Goal: Contribute content: Contribute content

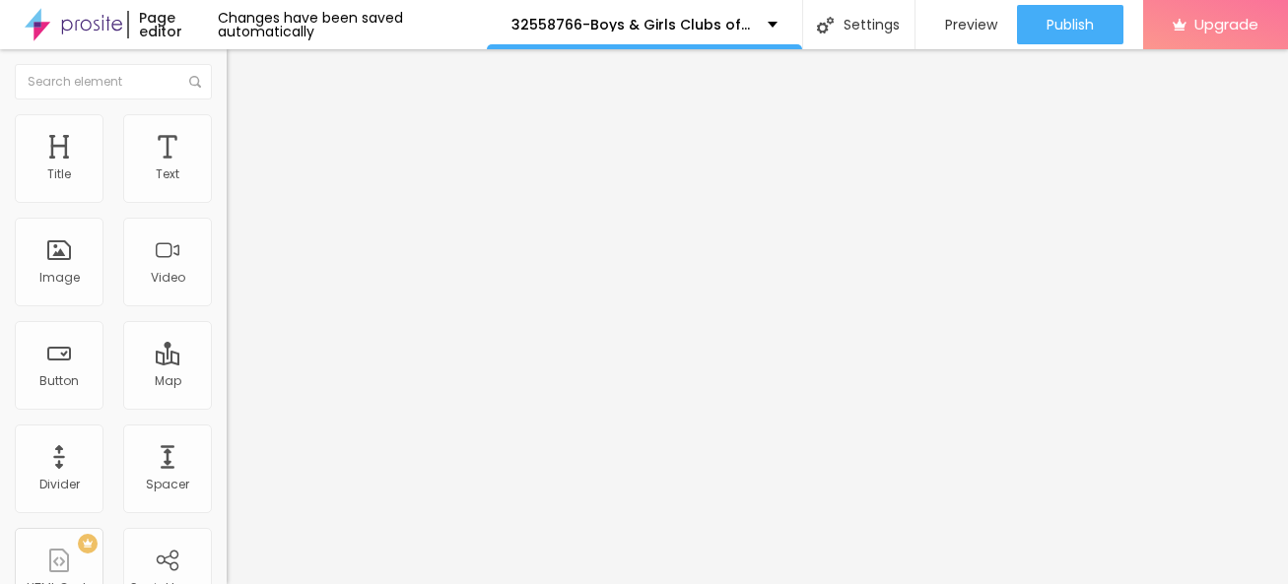
click at [227, 169] on span "Add image" at bounding box center [267, 161] width 81 height 17
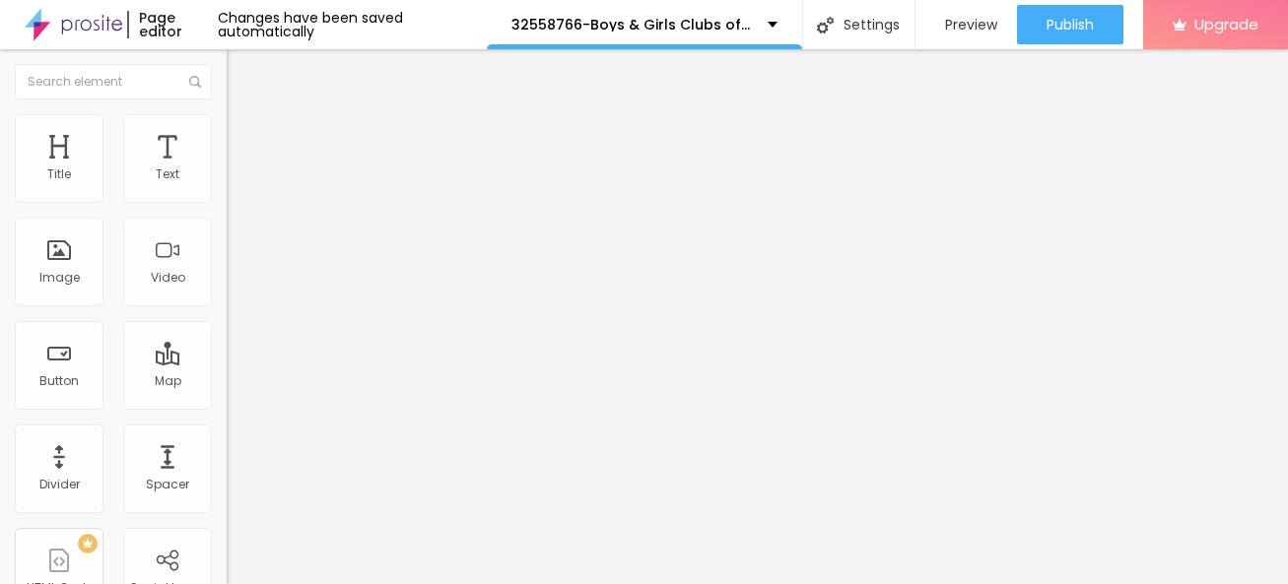
click at [329, 583] on div "Subindo 0/1 arquivos" at bounding box center [644, 590] width 1288 height 12
click at [320, 583] on div "Subindo 0/1 arquivos" at bounding box center [644, 590] width 1288 height 12
click at [244, 134] on span "Style" at bounding box center [258, 127] width 29 height 17
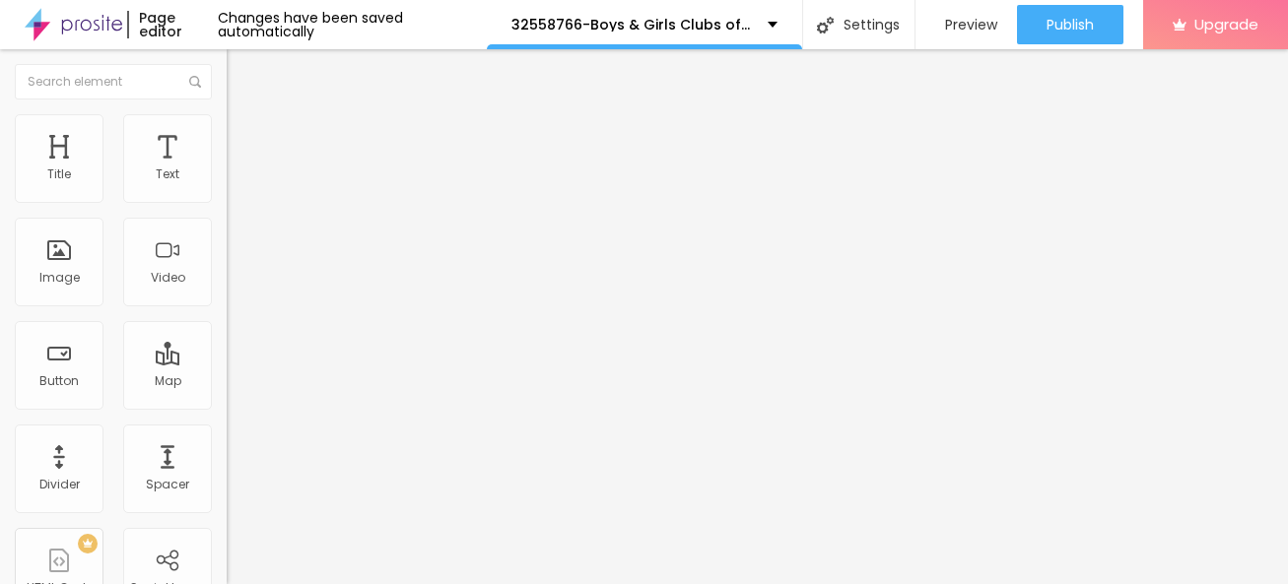
type input "95"
type input "75"
type input "40"
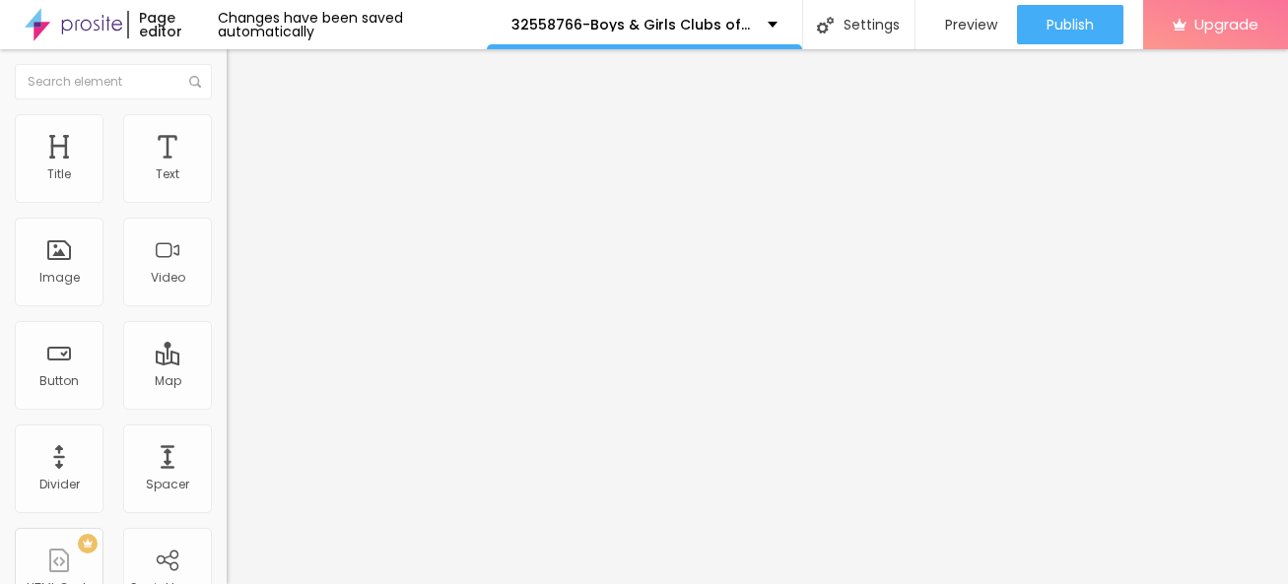
type input "40"
type input "15"
type input "10"
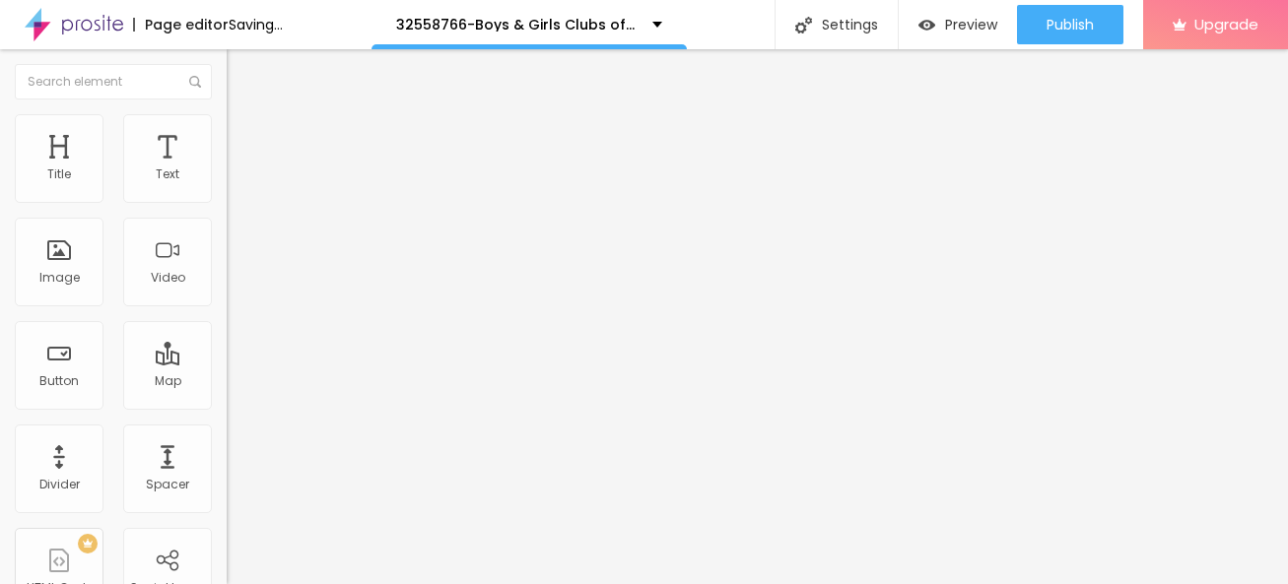
drag, startPoint x: 206, startPoint y: 217, endPoint x: -23, endPoint y: 211, distance: 228.7
type input "10"
click at [0, 211] on html "Page editor Saving... 32558766-Boys & Girls Clubs of the Austin Area Settings P…" at bounding box center [644, 292] width 1288 height 584
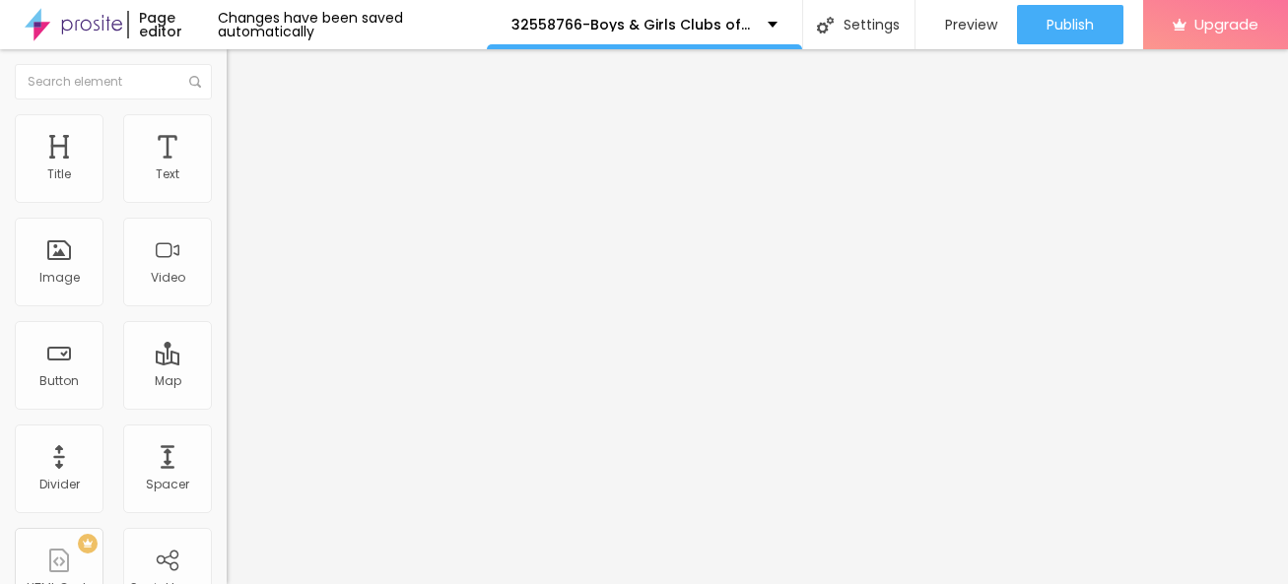
click at [241, 68] on img "button" at bounding box center [249, 72] width 16 height 16
click at [235, 183] on icon "button" at bounding box center [241, 177] width 12 height 12
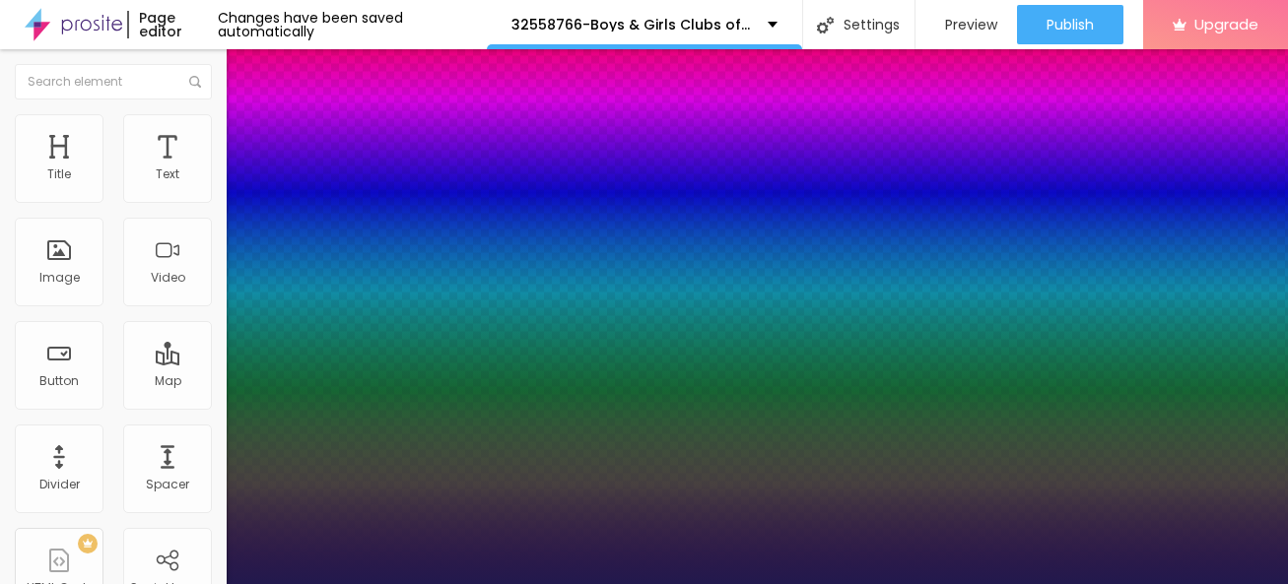
type input "1"
type input "15"
type input "1"
type input "16"
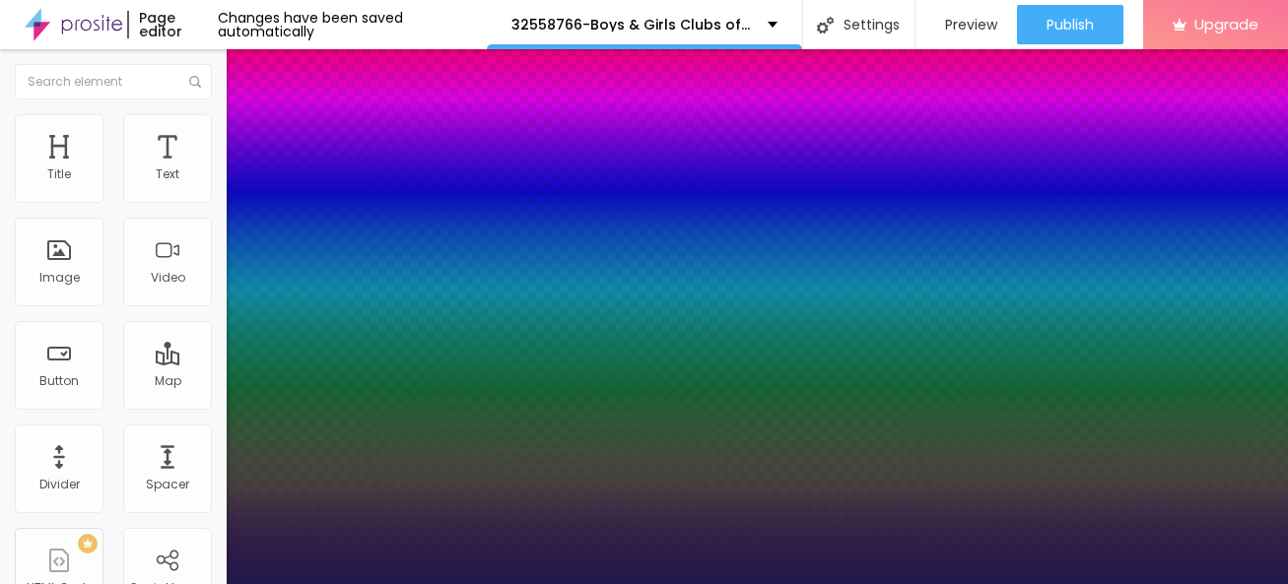
type input "16"
type input "1"
type input "19"
type input "1"
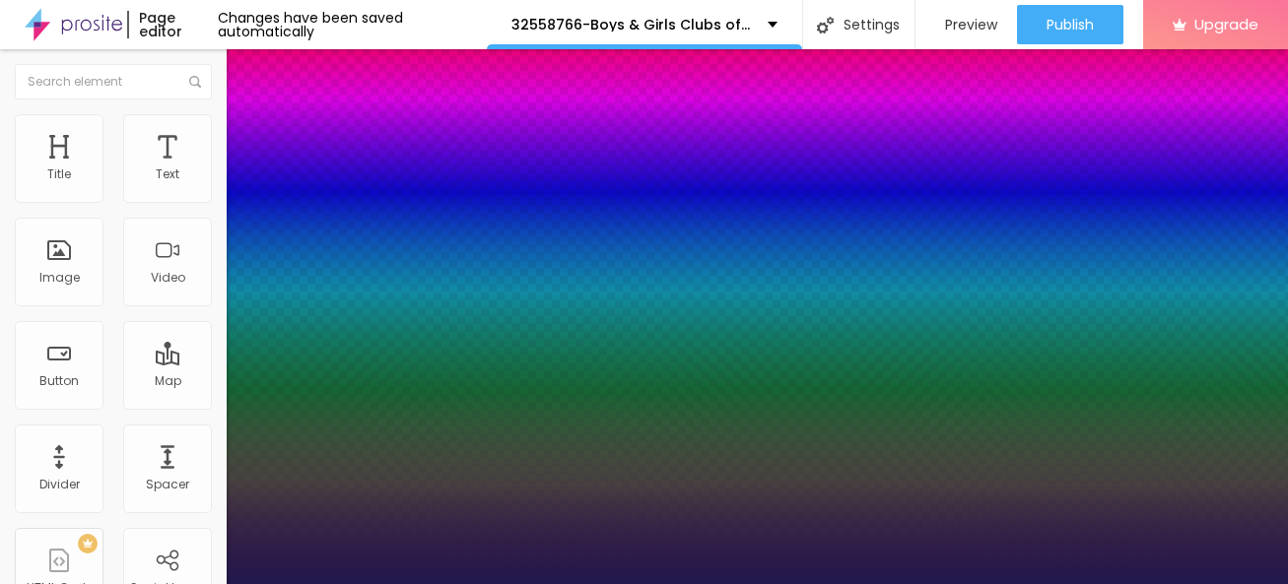
type input "21"
type input "1"
type input "22"
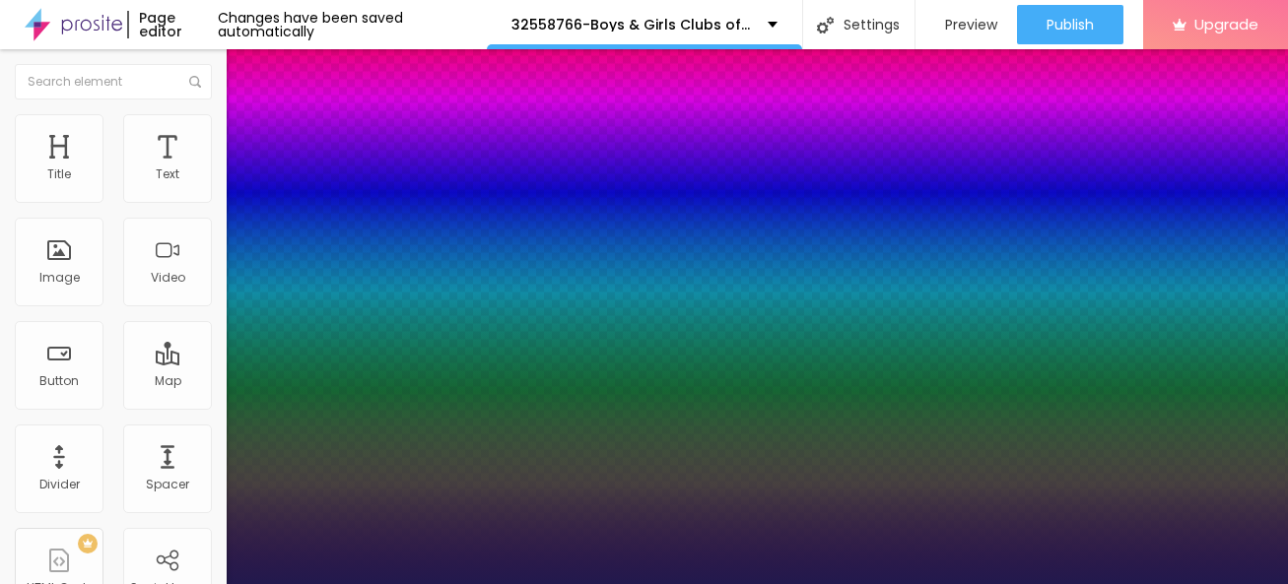
type input "1"
type input "23"
type input "1"
type input "24"
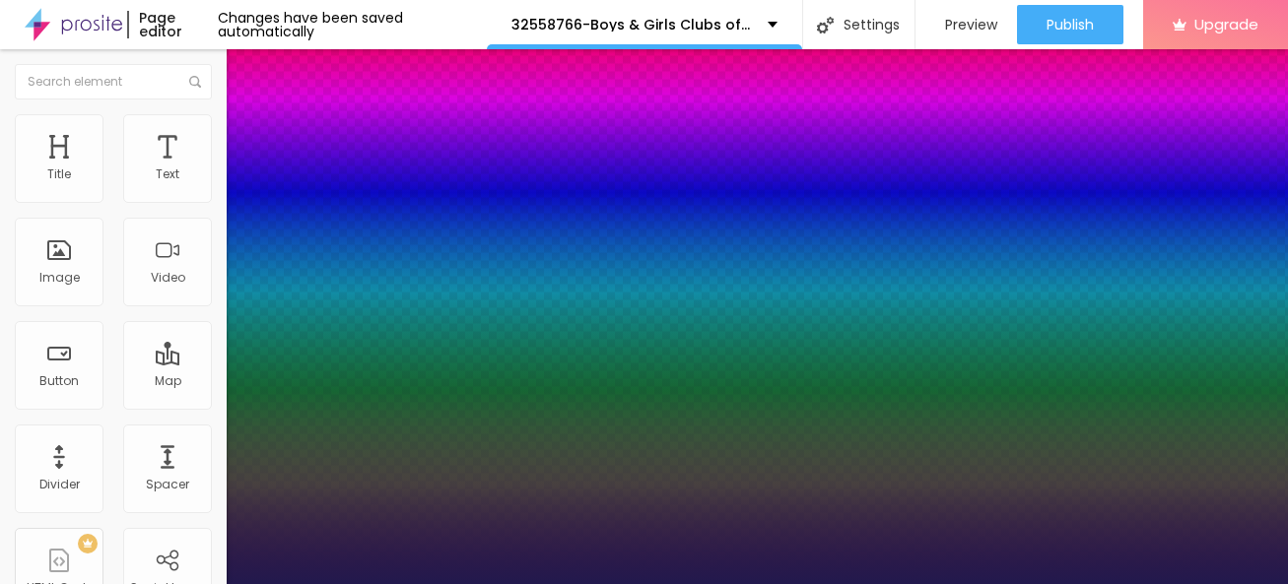
type input "24"
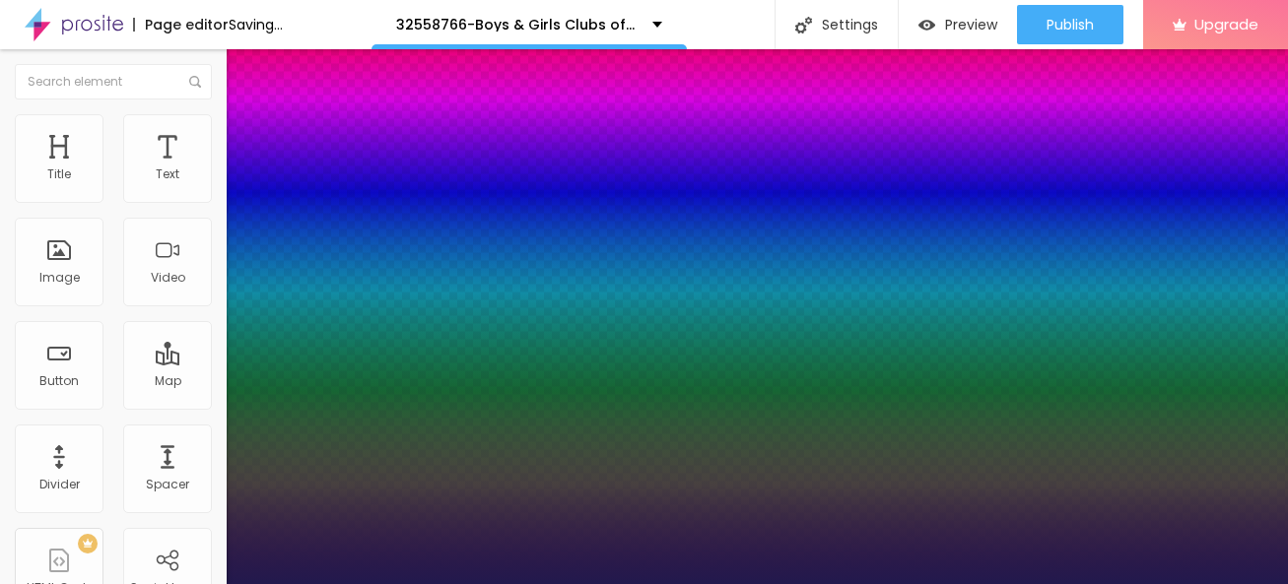
type input "1"
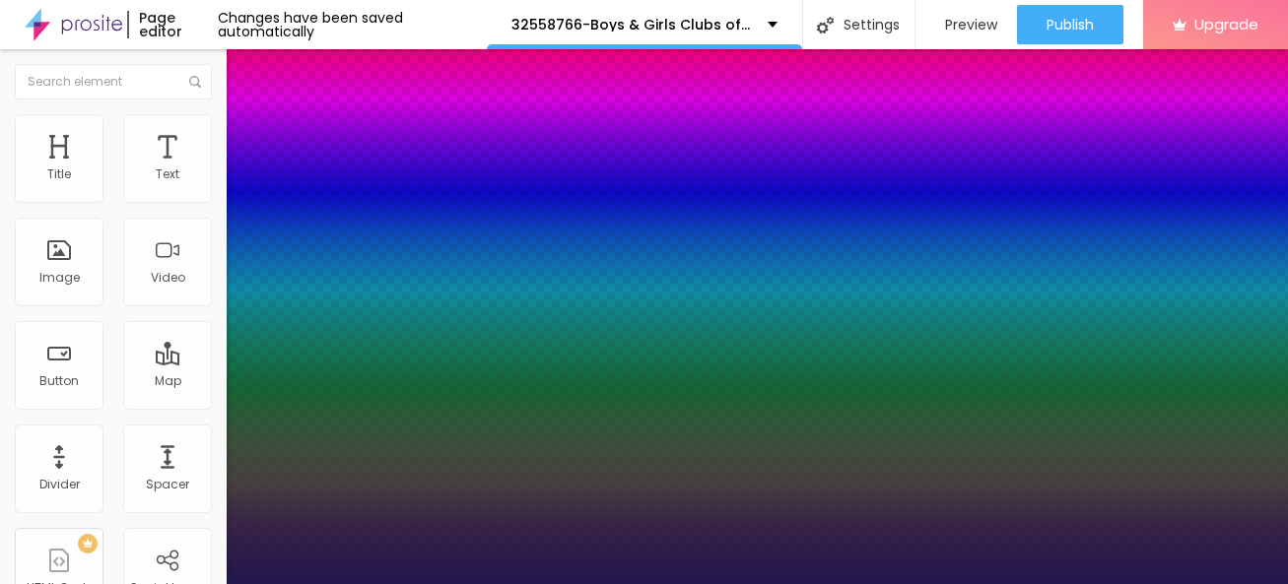
type input "25"
type input "1"
drag, startPoint x: 264, startPoint y: 325, endPoint x: 280, endPoint y: 327, distance: 15.9
type input "25"
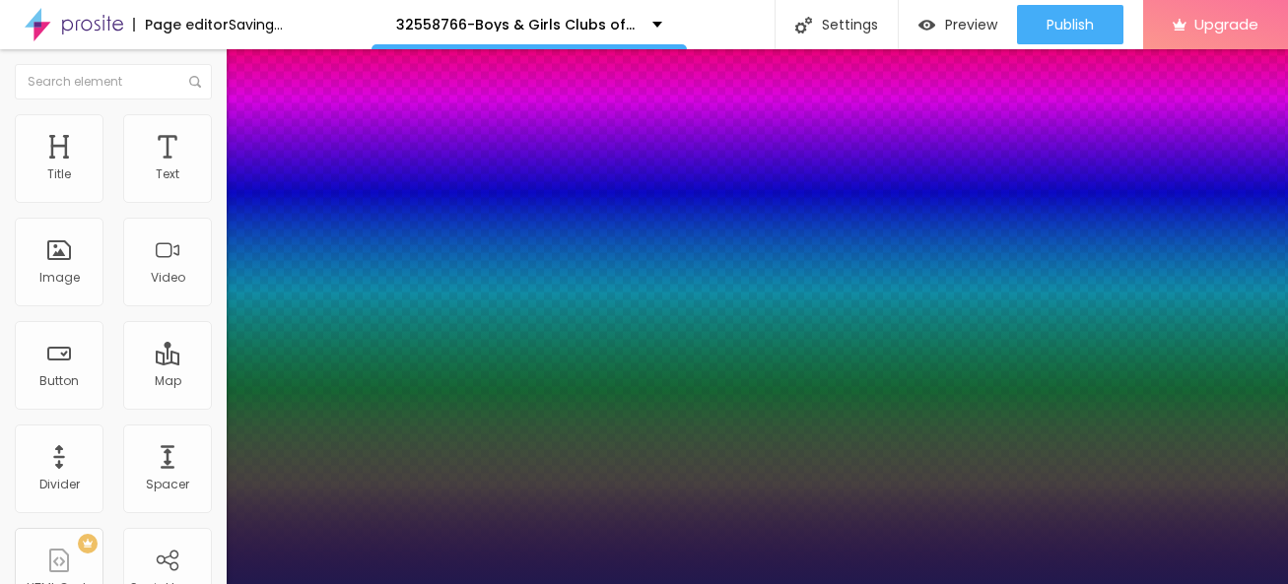
type input "1"
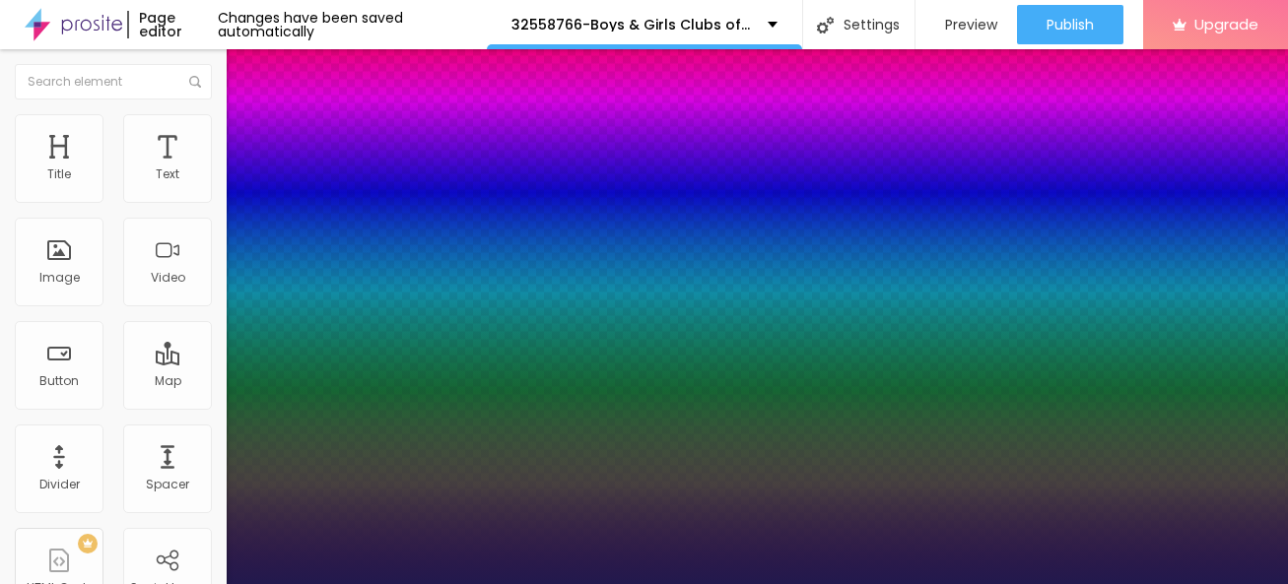
click at [25, 583] on div at bounding box center [644, 584] width 1288 height 0
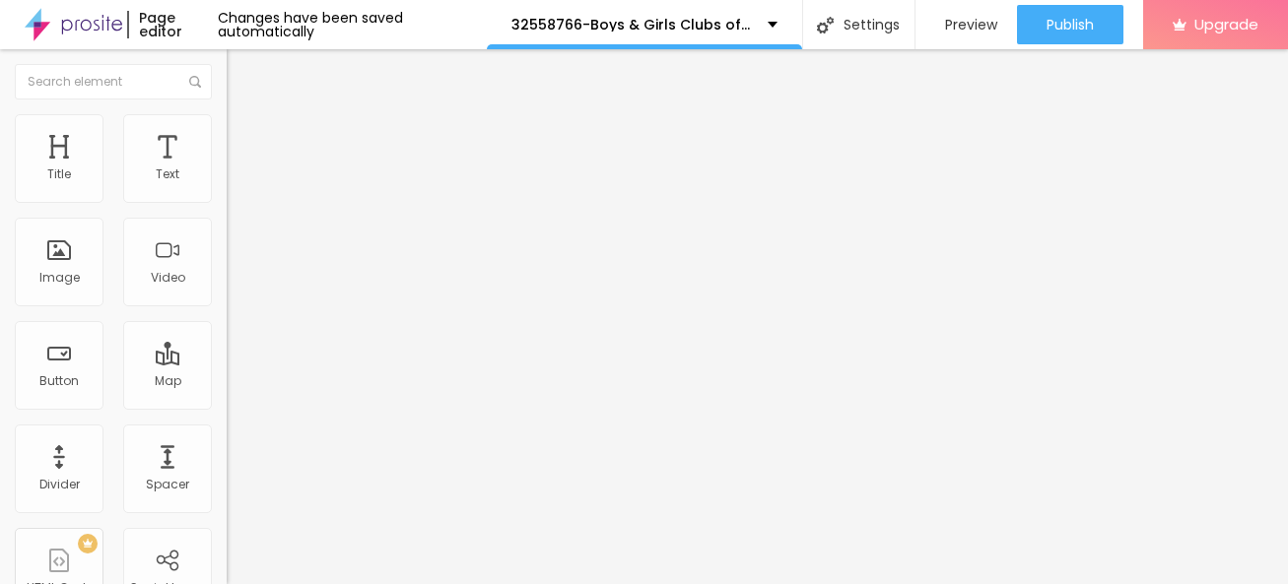
click at [227, 81] on button "Edit Text" at bounding box center [340, 71] width 227 height 45
click at [227, 185] on input "Click me" at bounding box center [345, 176] width 236 height 20
paste input "→ VIEW DOCUMENT HERE"
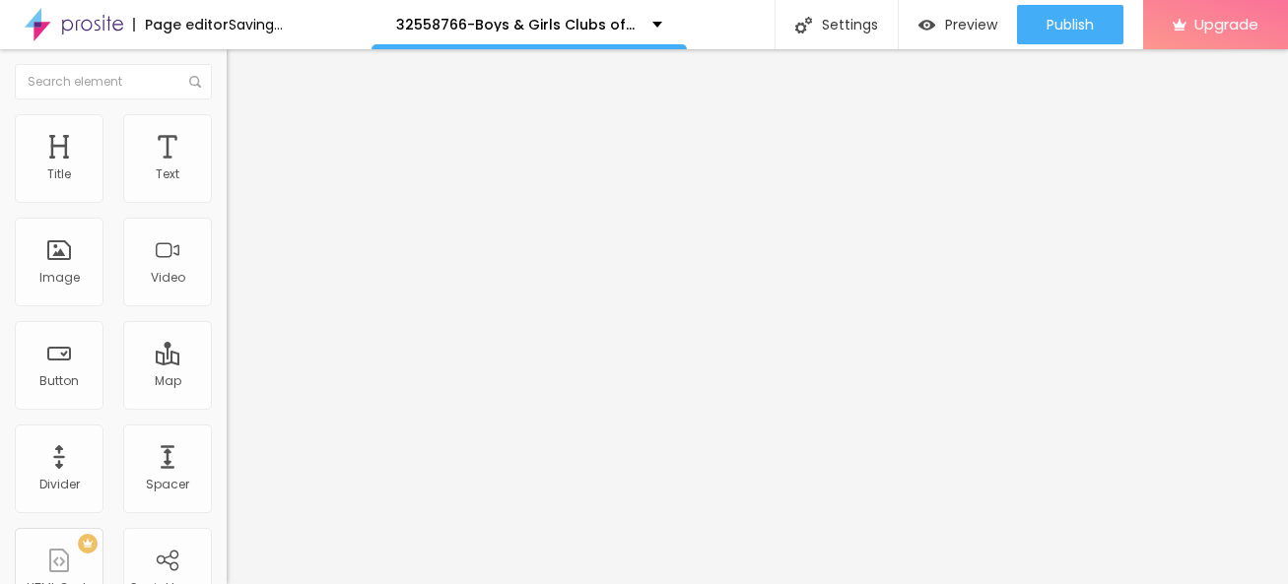
type input "→ VIEW DOCUMENT HERE"
click at [227, 406] on input "https://" at bounding box center [345, 396] width 236 height 20
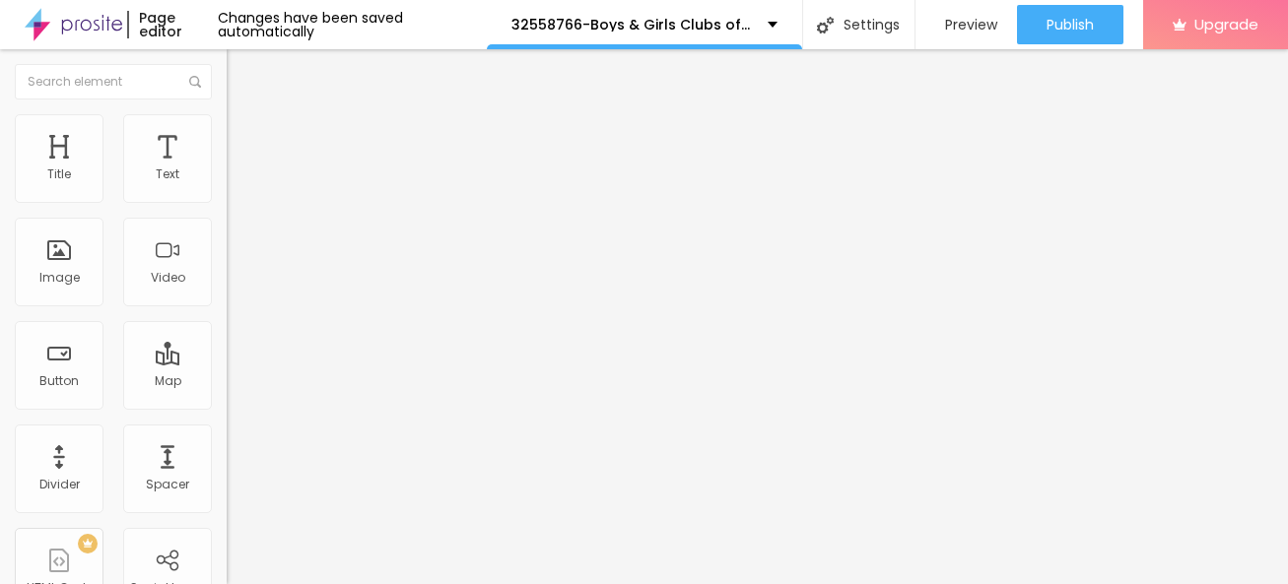
paste input "[URL][DOMAIN_NAME]"
type input "[URL][DOMAIN_NAME]"
click at [244, 146] on span "Advanced" at bounding box center [276, 147] width 64 height 17
type input "6"
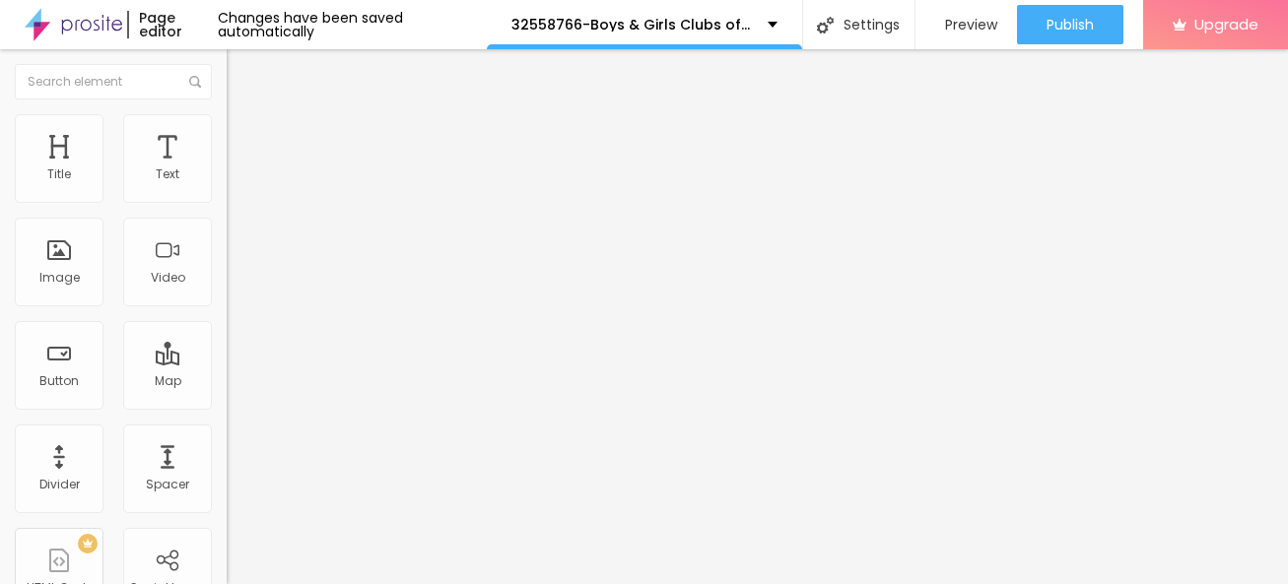
type input "8"
type input "12"
type input "13"
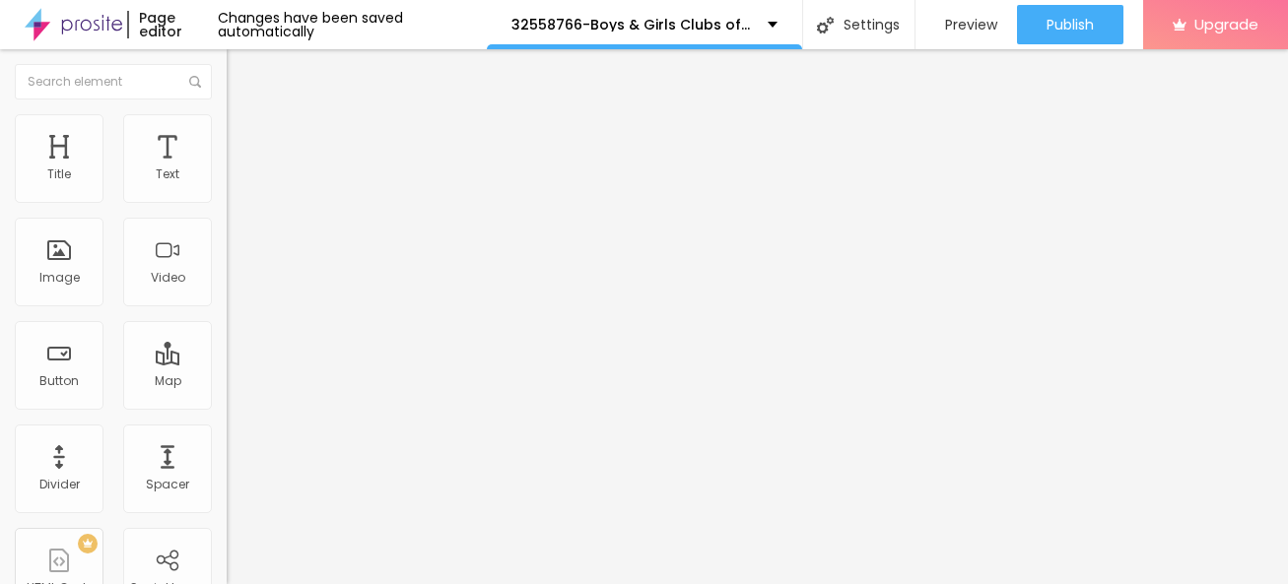
type input "13"
type input "14"
type input "15"
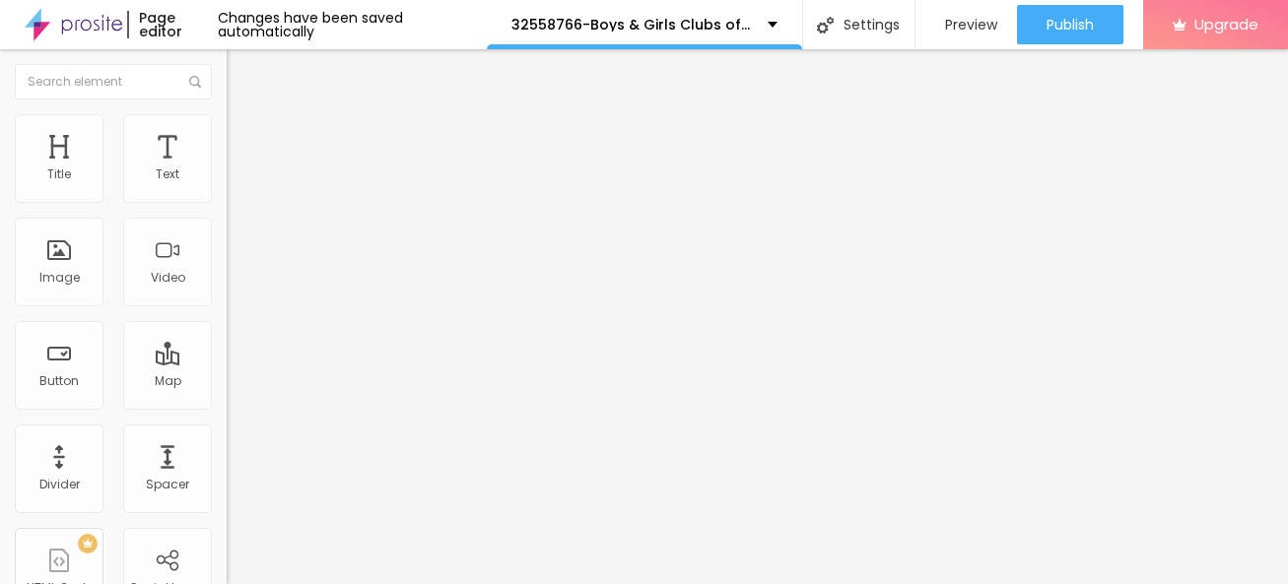
type input "17"
type input "21"
type input "22"
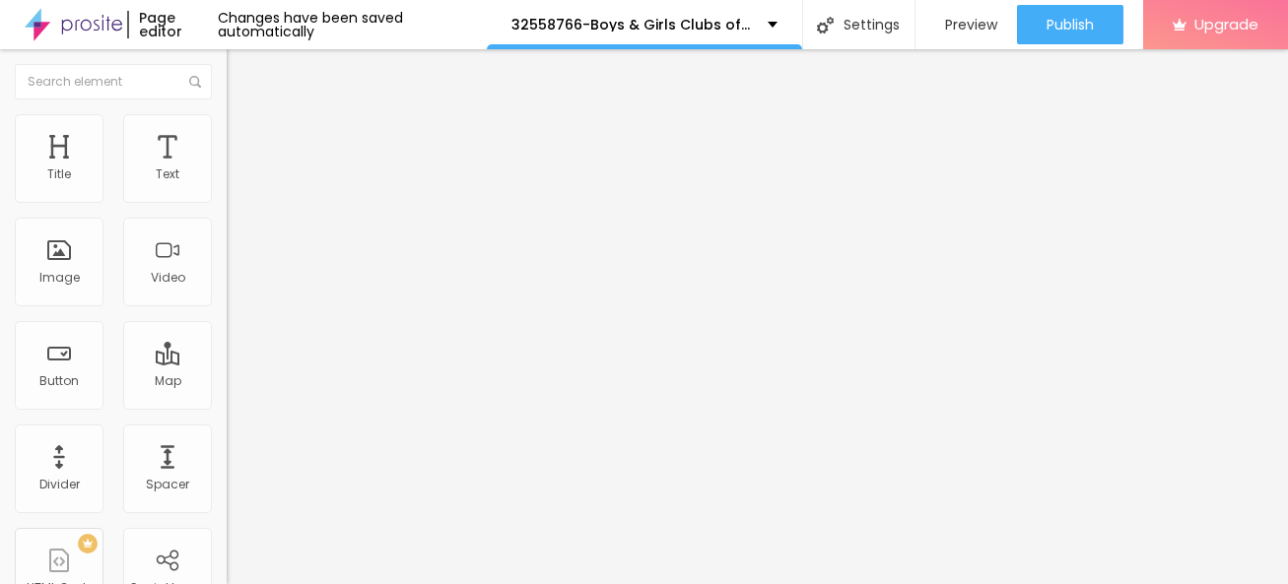
type input "22"
type input "23"
type input "25"
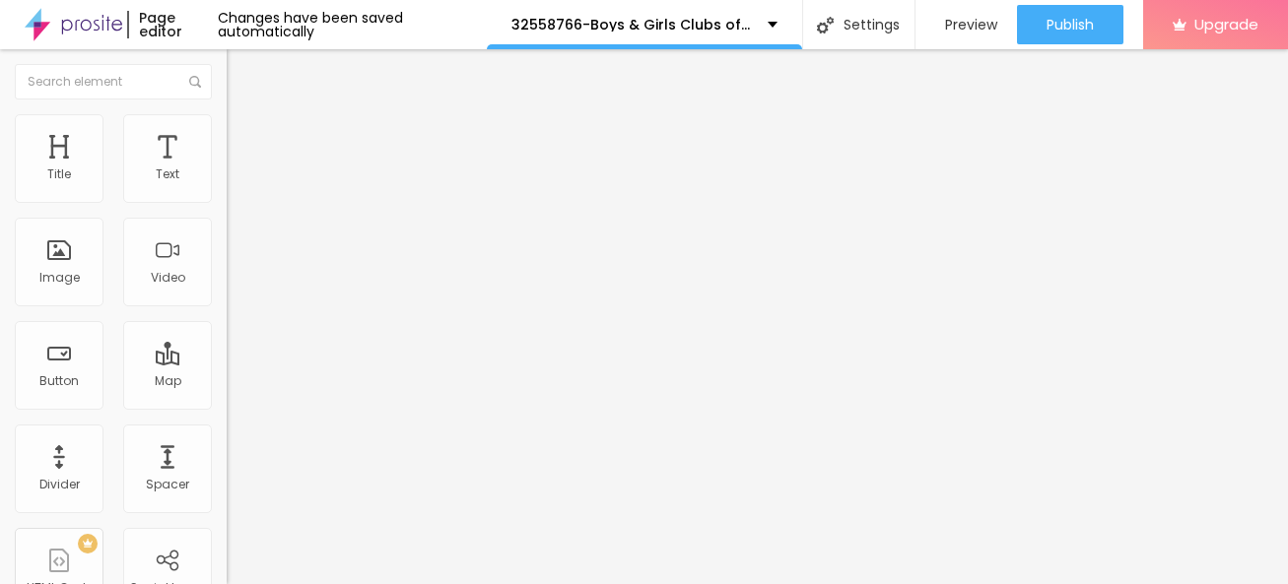
type input "26"
type input "27"
type input "28"
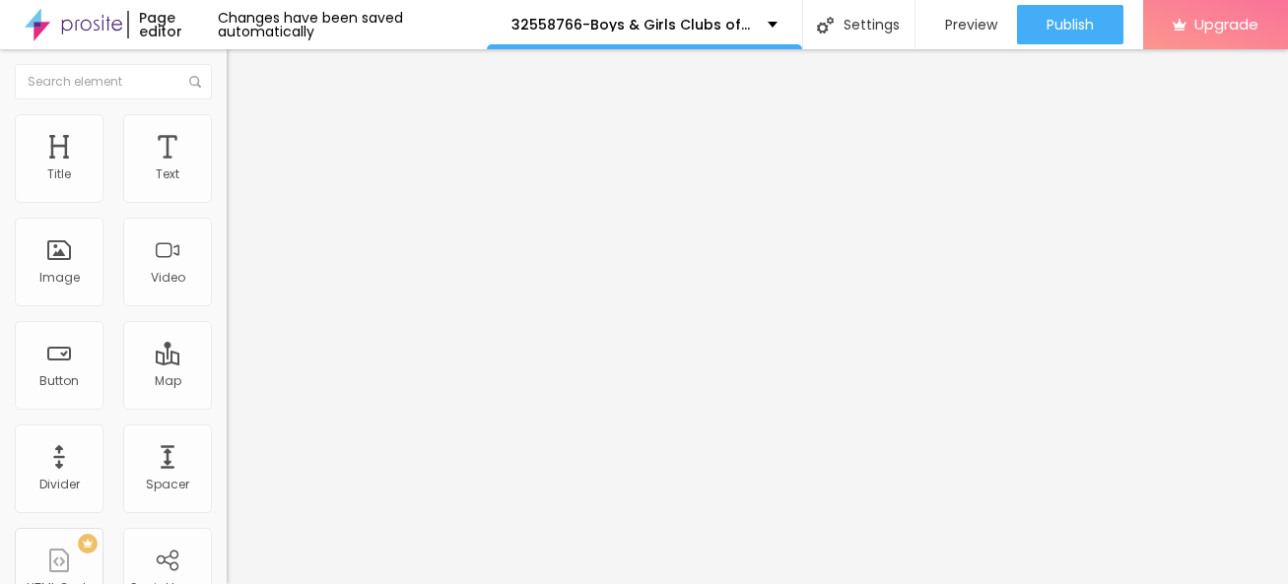
type input "28"
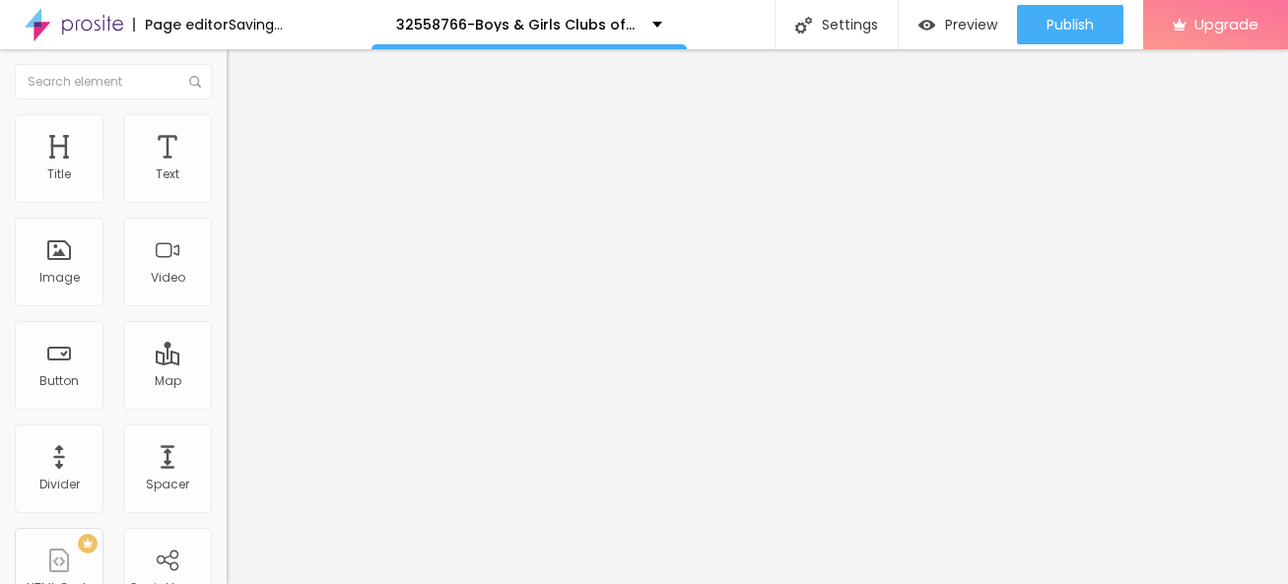
type input "29"
type input "30"
type input "31"
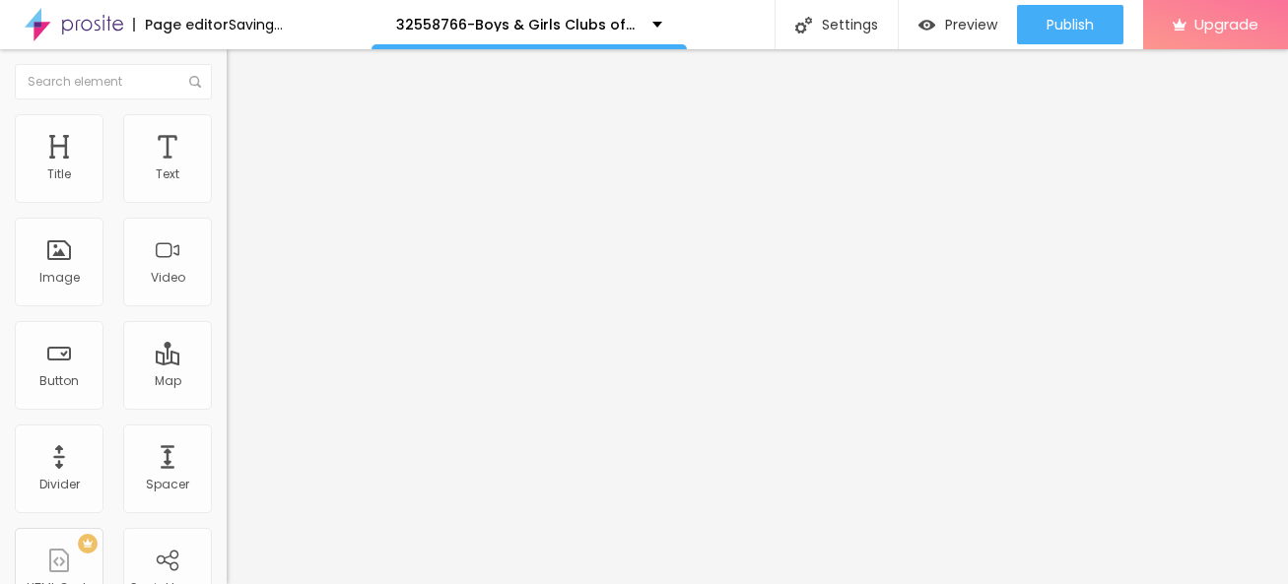
type input "31"
type input "32"
type input "33"
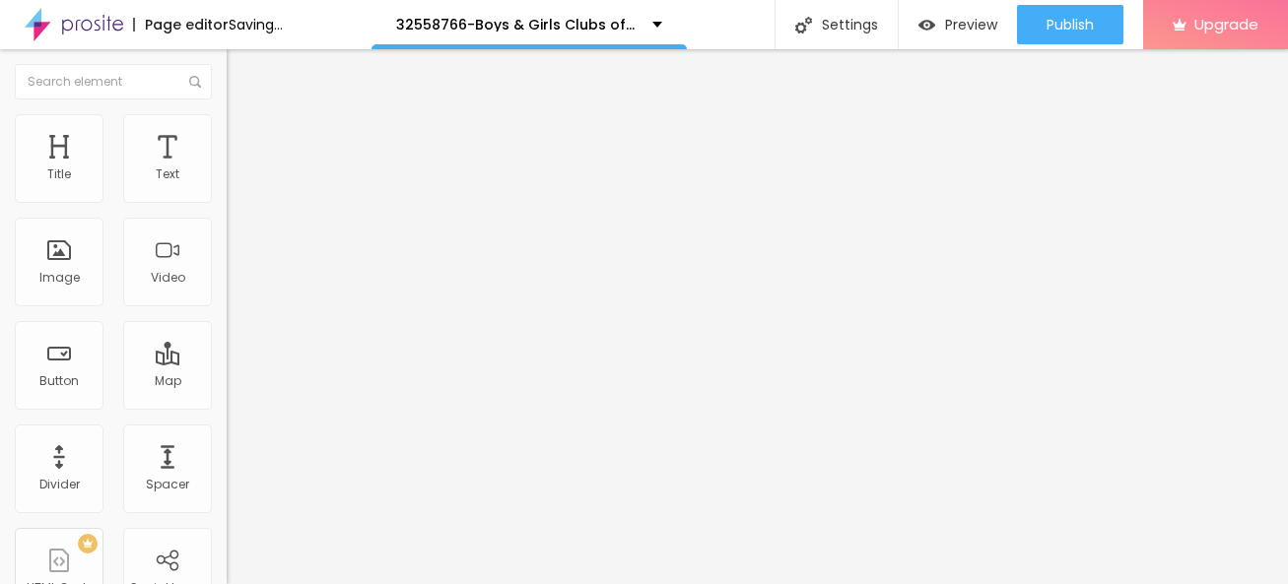
type input "34"
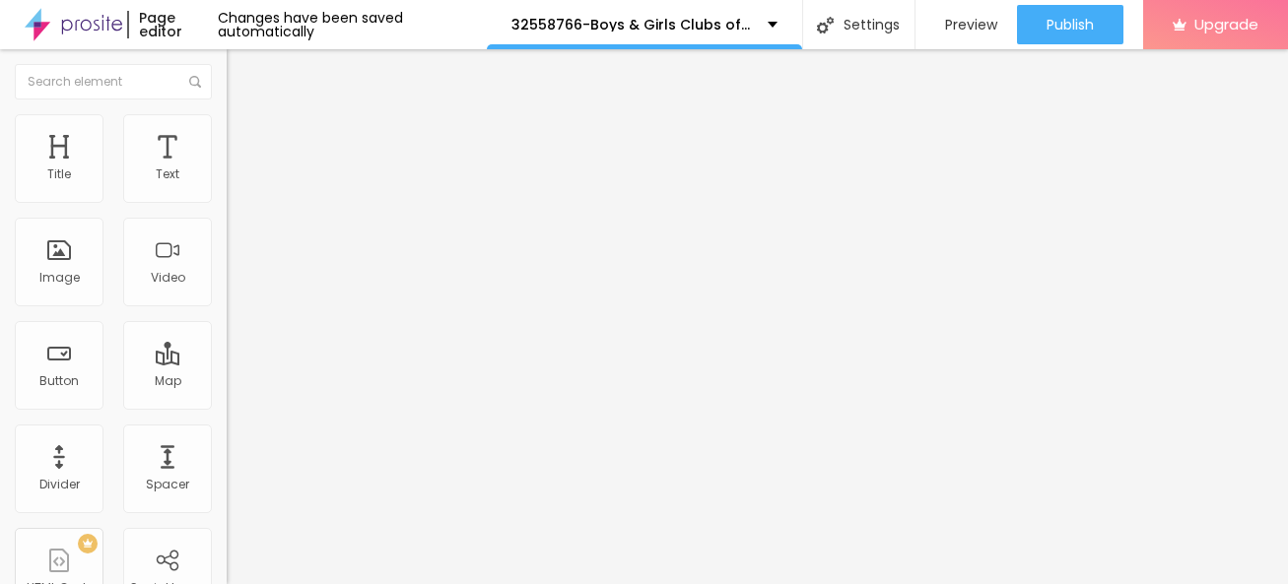
type input "33"
type input "32"
type input "31"
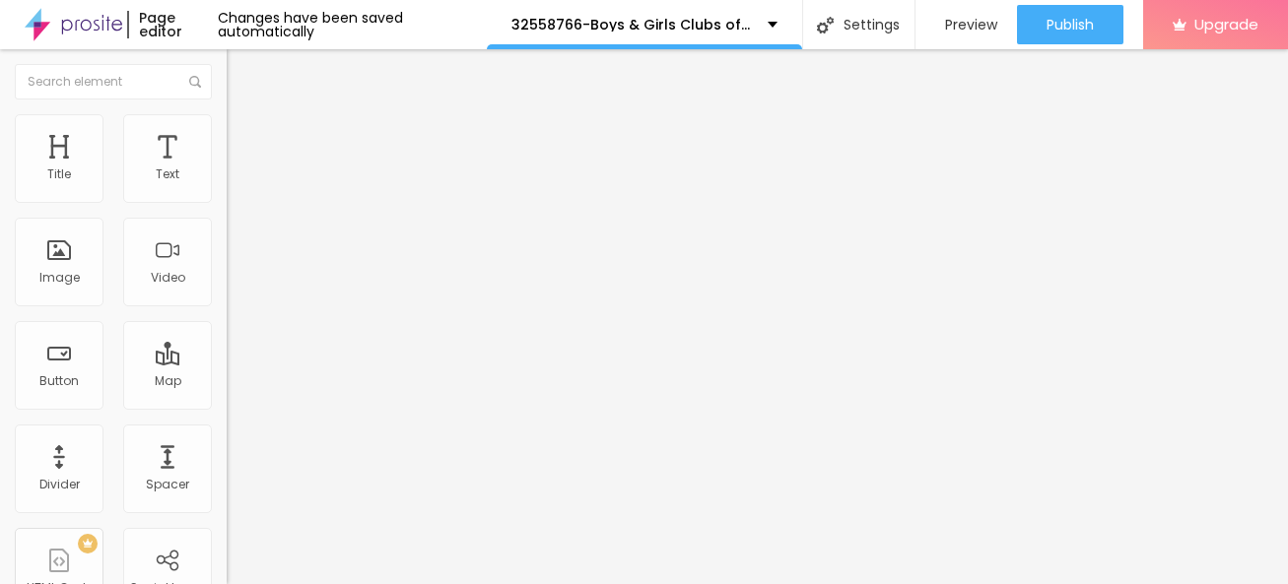
type input "31"
type input "30"
type input "29"
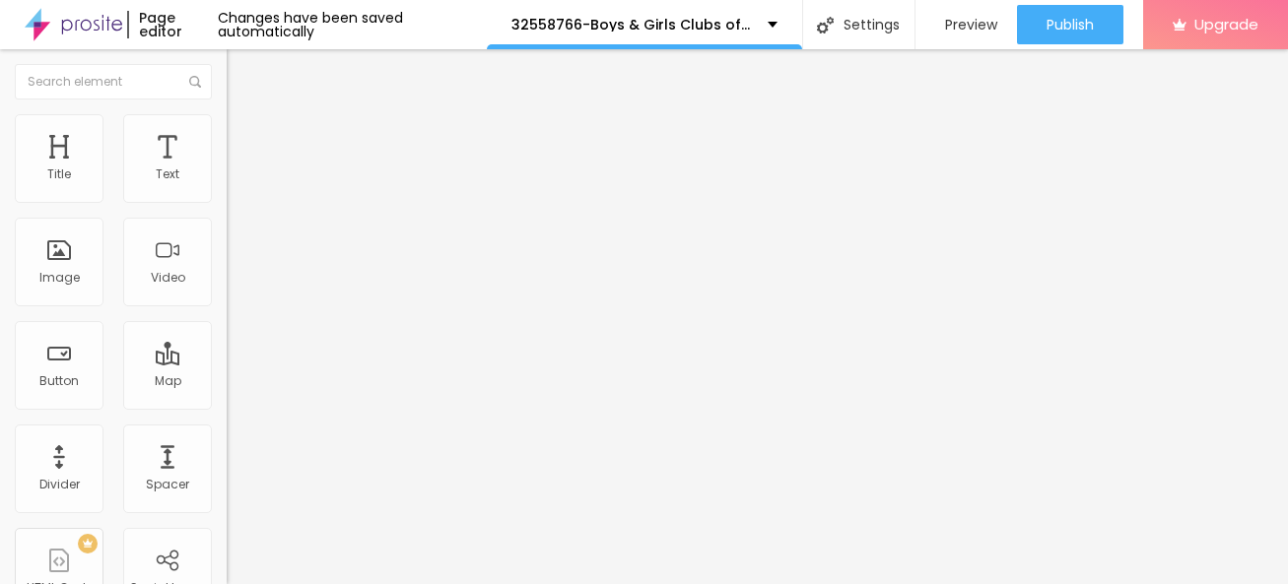
type input "28"
type input "27"
type input "26"
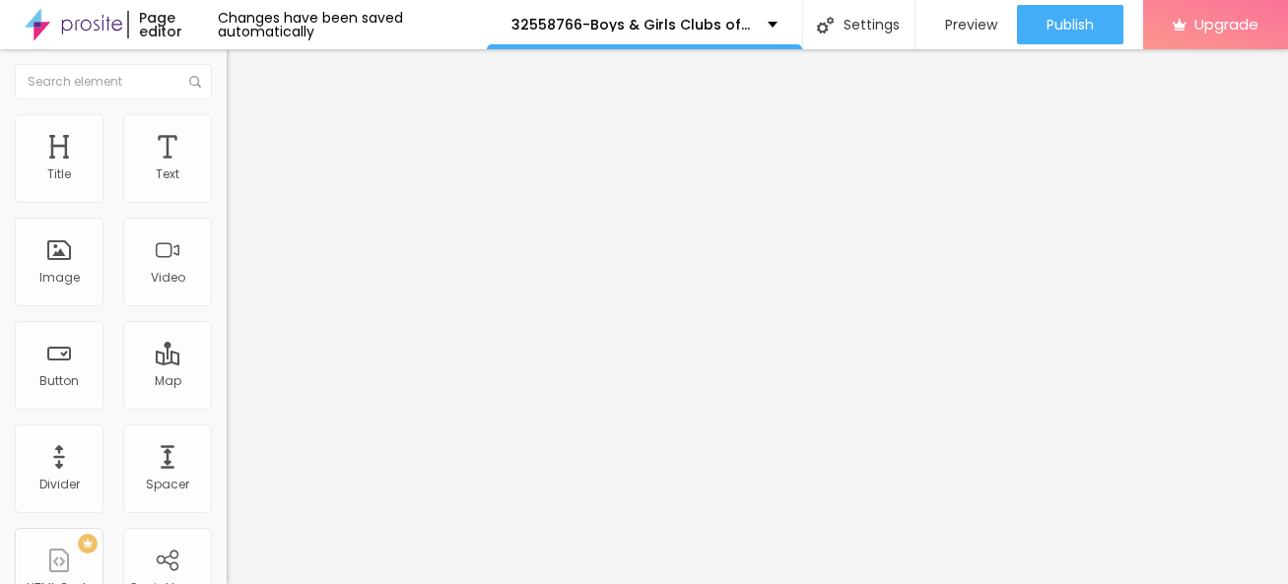
type input "26"
type input "25"
type input "24"
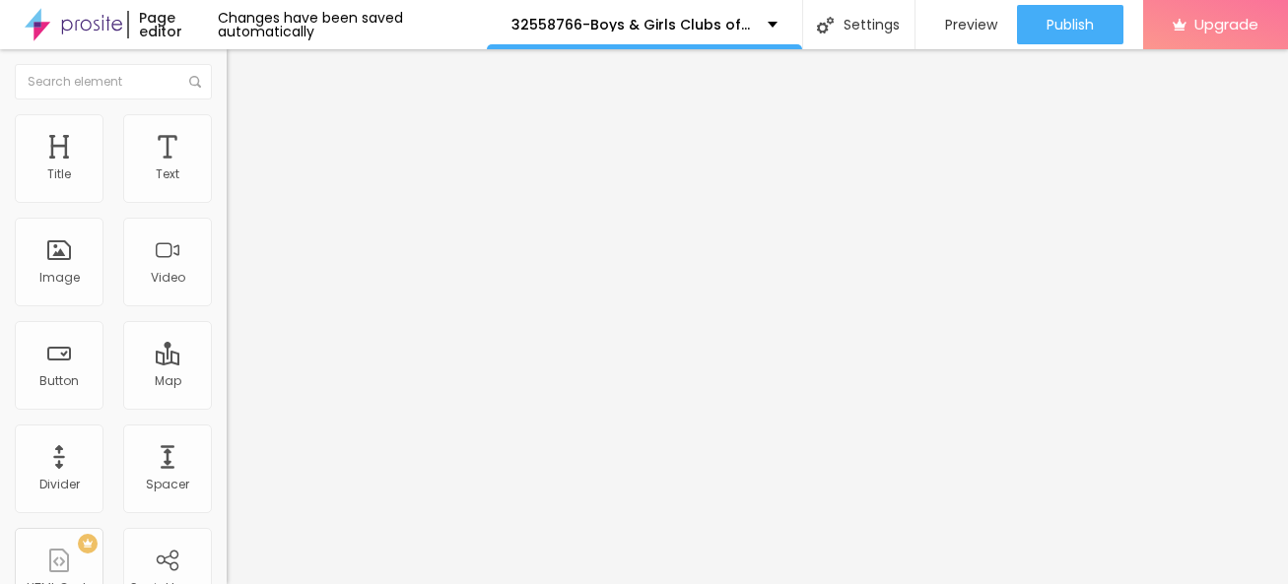
type input "23"
type input "22"
type input "21"
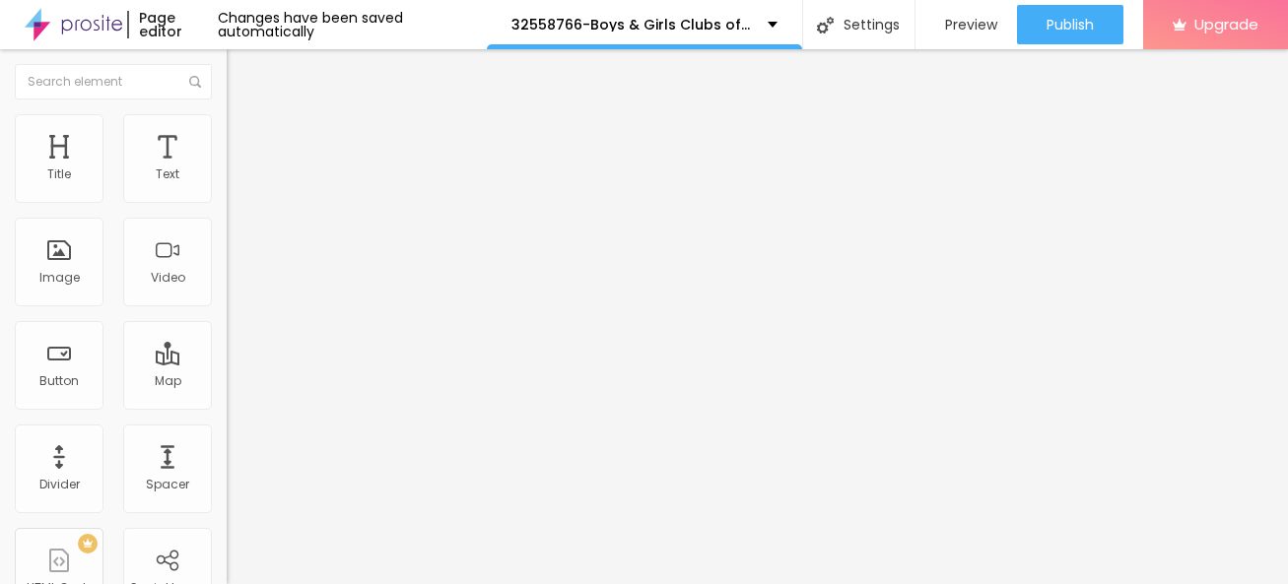
type input "21"
type input "22"
type input "23"
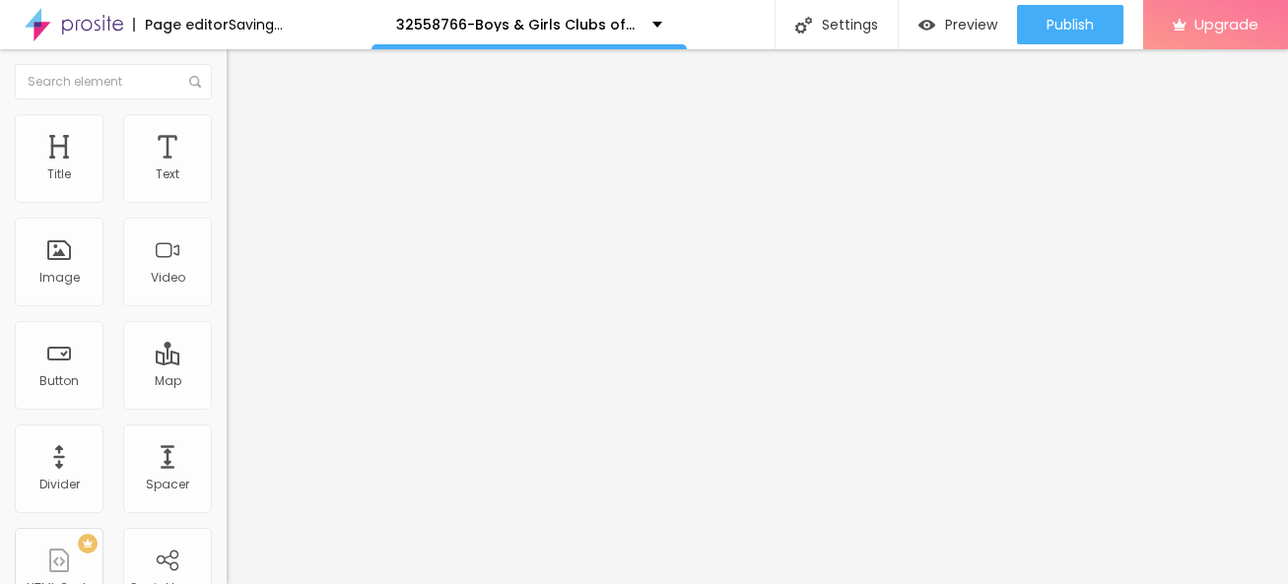
type input "22"
drag, startPoint x: 52, startPoint y: 194, endPoint x: 73, endPoint y: 198, distance: 21.1
type input "22"
click at [227, 382] on input "range" at bounding box center [290, 390] width 127 height 16
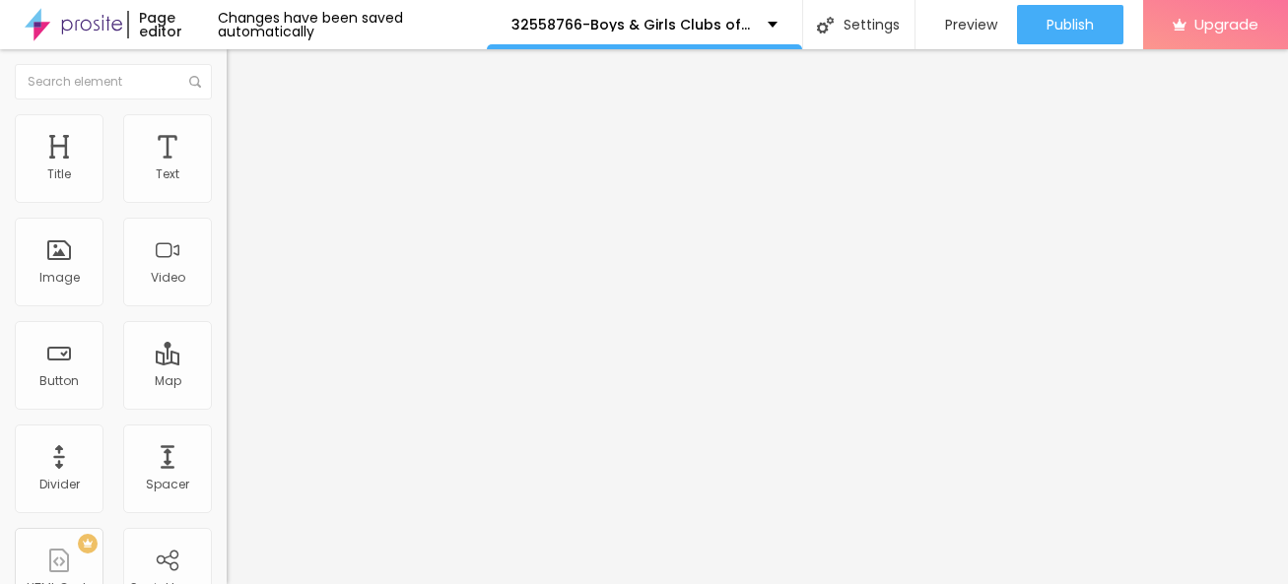
click at [227, 382] on input "range" at bounding box center [290, 390] width 127 height 16
click at [244, 136] on span "Style" at bounding box center [258, 127] width 29 height 17
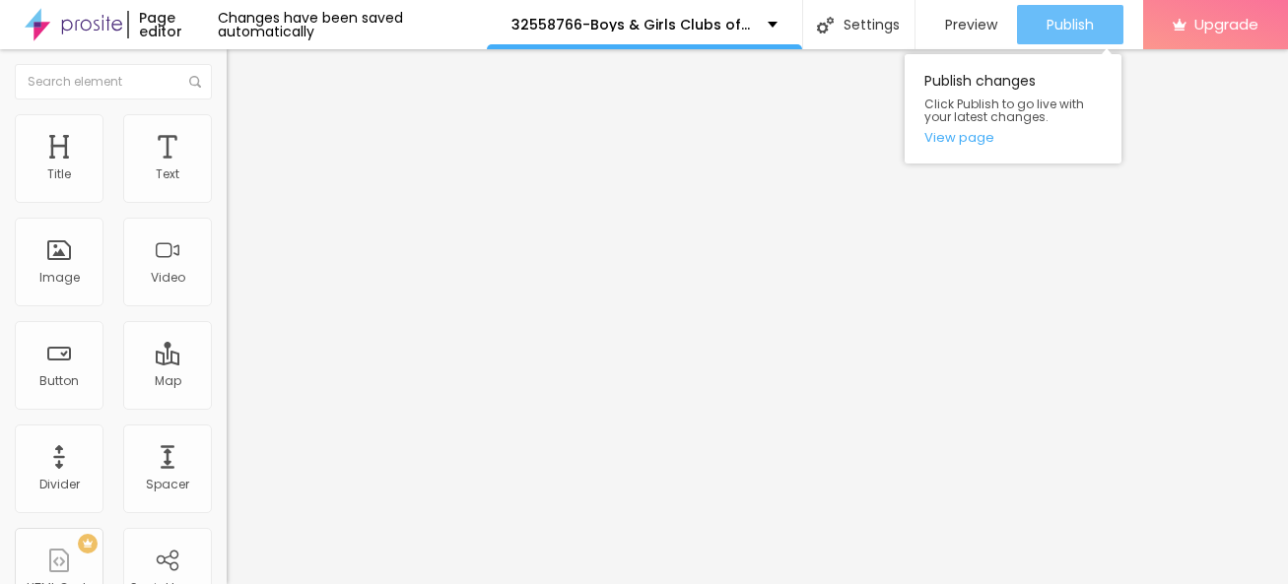
click at [1054, 33] on span "Publish" at bounding box center [1070, 25] width 47 height 16
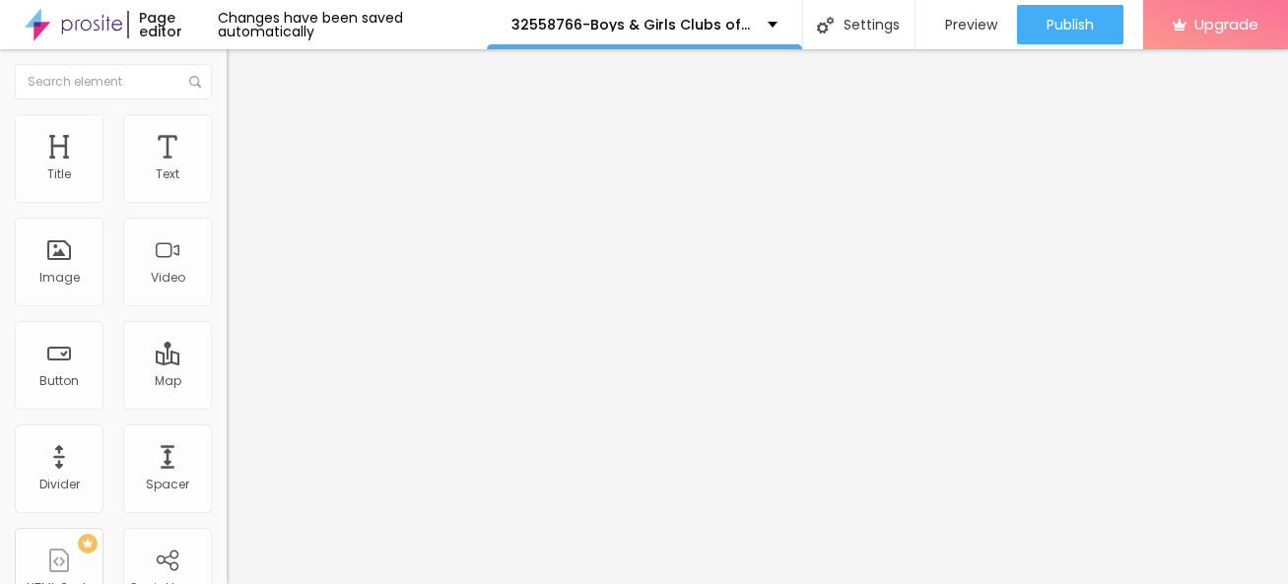
click at [227, 406] on input "[URL][DOMAIN_NAME]" at bounding box center [345, 396] width 236 height 20
paste input "[URL][DOMAIN_NAME]"
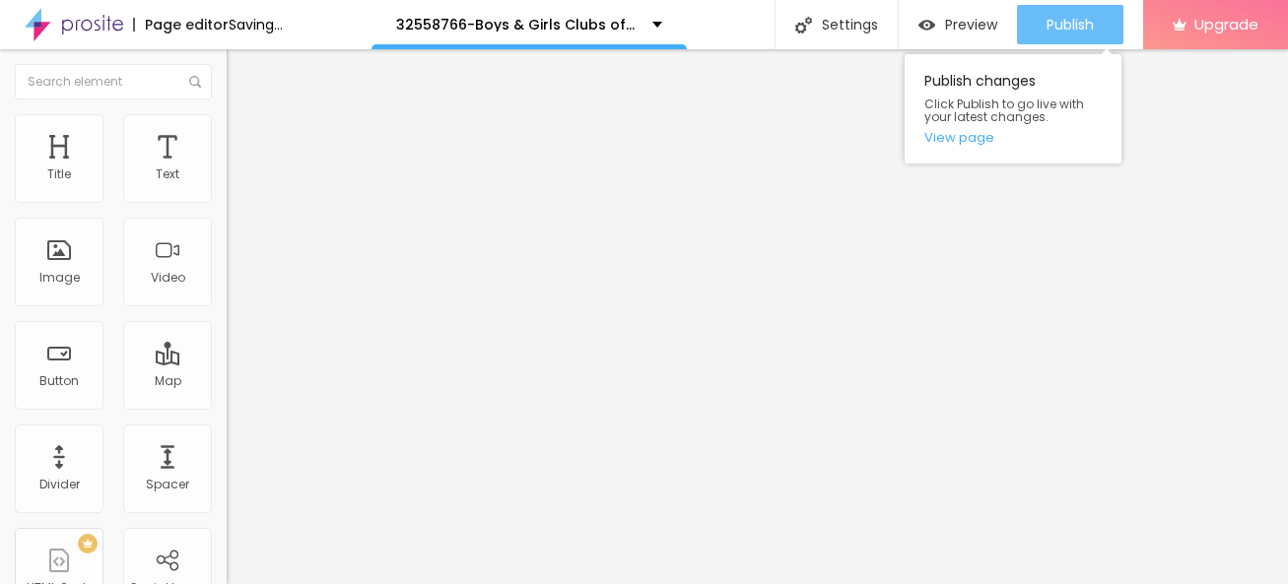
type input "[URL][DOMAIN_NAME]"
click at [1062, 22] on span "Publish" at bounding box center [1070, 25] width 47 height 16
